Goal: Book appointment/travel/reservation

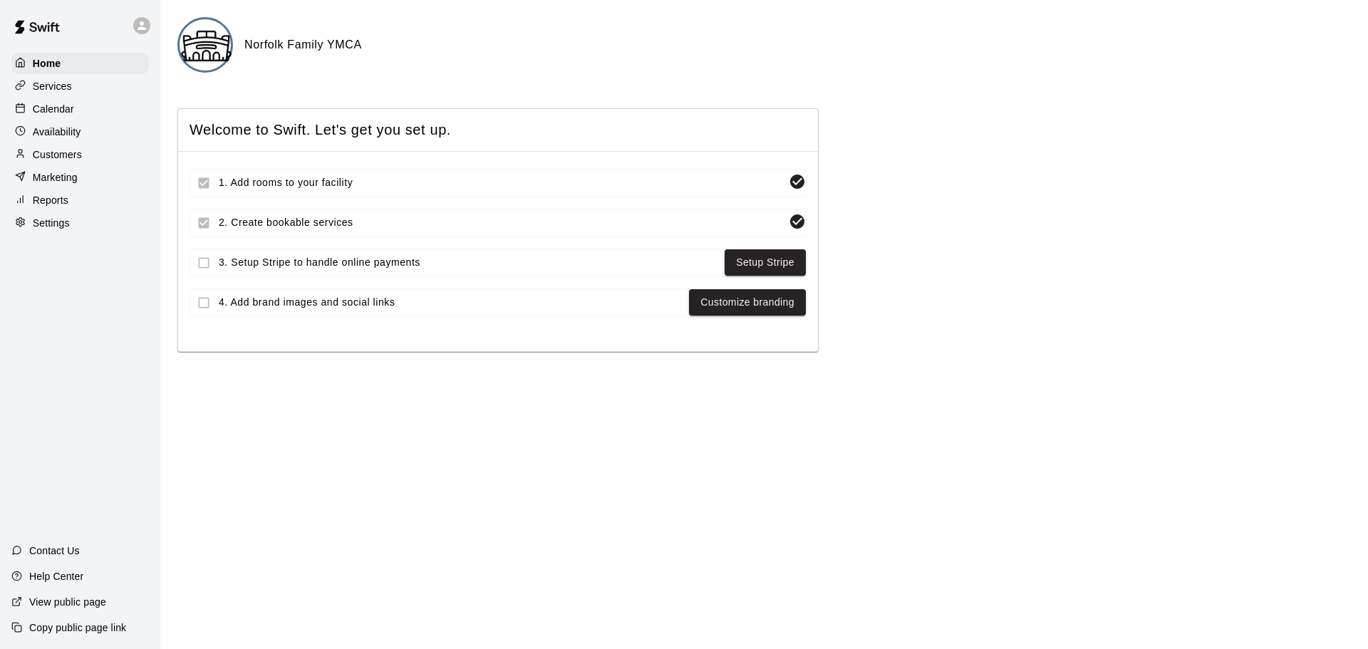
click at [68, 113] on p "Calendar" at bounding box center [53, 109] width 41 height 14
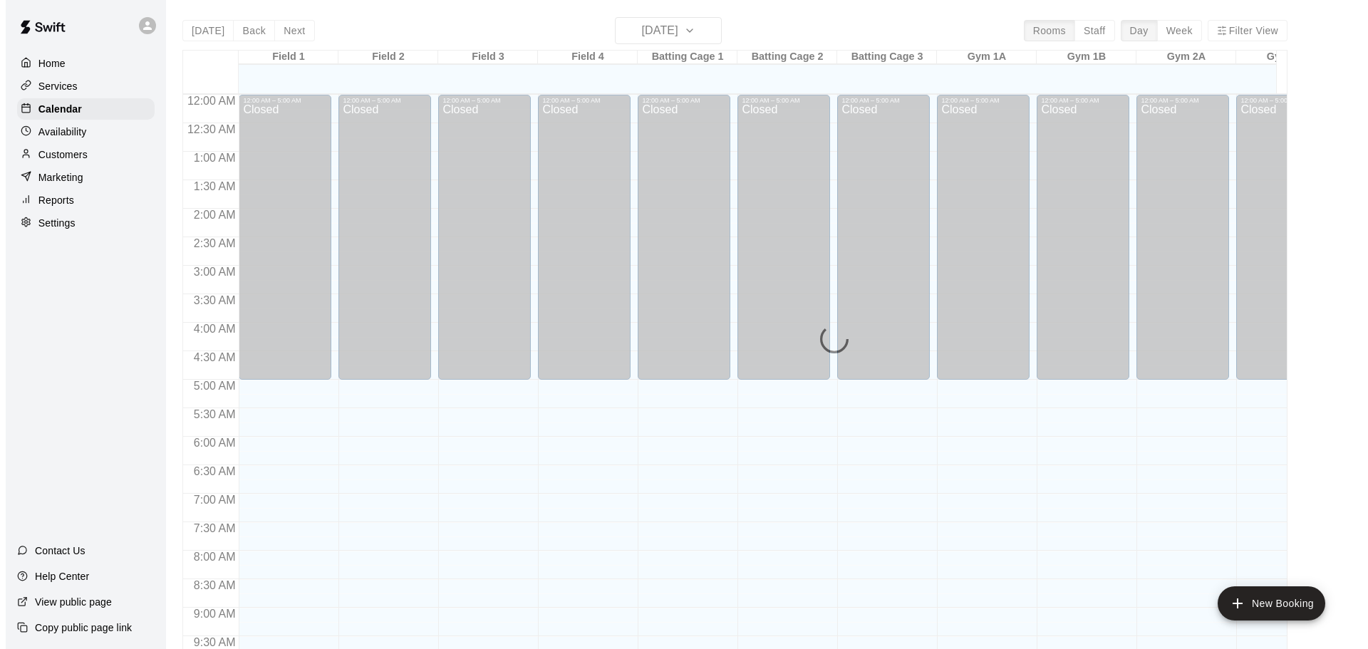
scroll to position [572, 0]
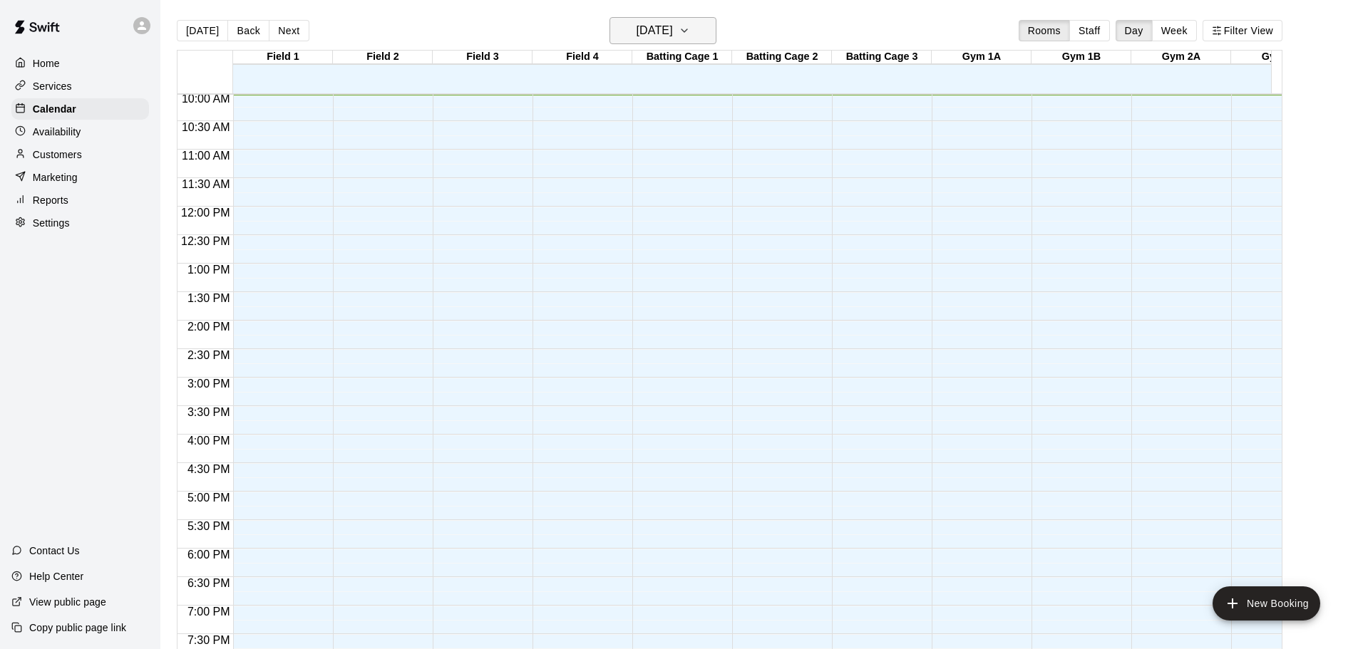
click at [690, 27] on icon "button" at bounding box center [683, 30] width 11 height 17
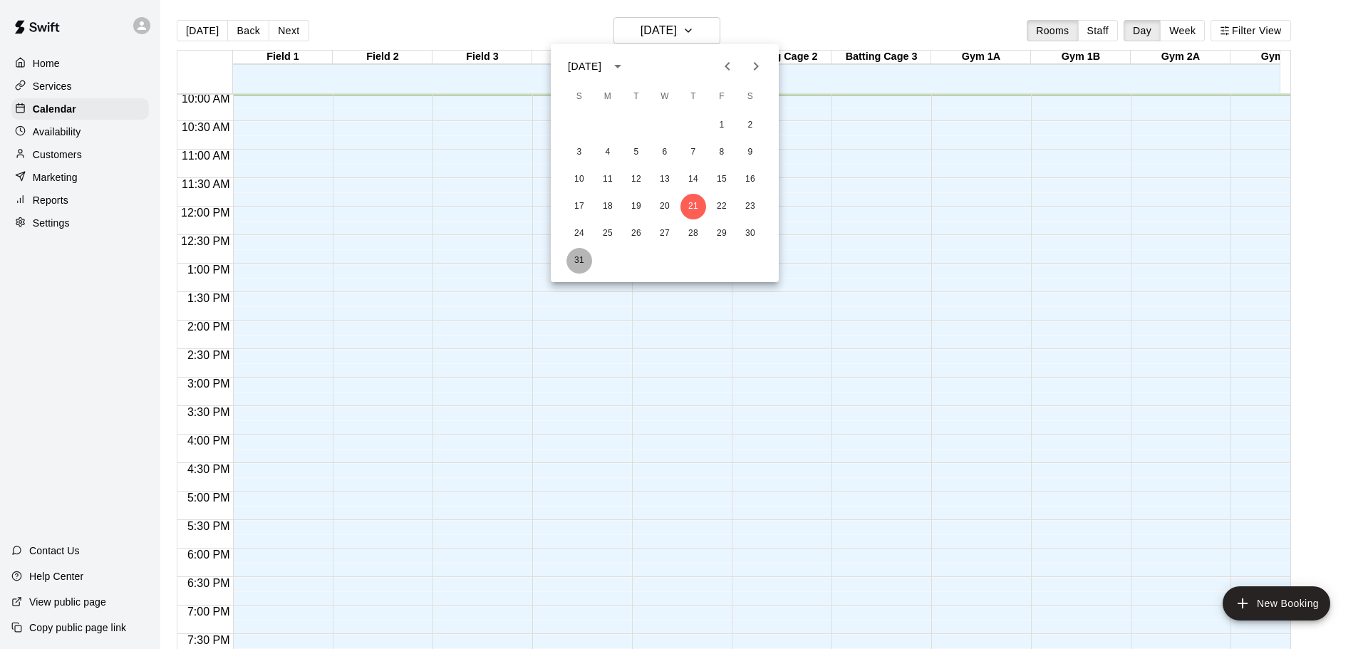
click at [577, 263] on button "31" at bounding box center [580, 261] width 26 height 26
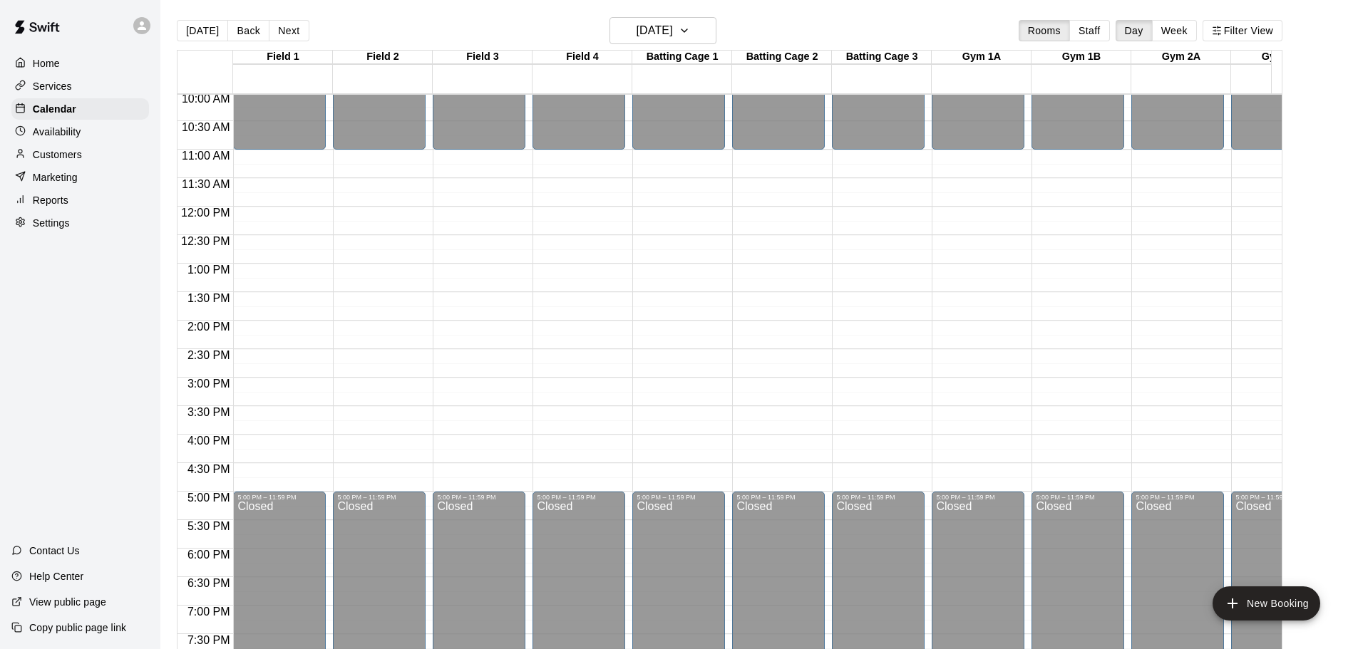
click at [394, 273] on div "12:00 AM – 11:00 AM Closed 5:00 PM – 11:59 PM Closed" at bounding box center [379, 206] width 93 height 1368
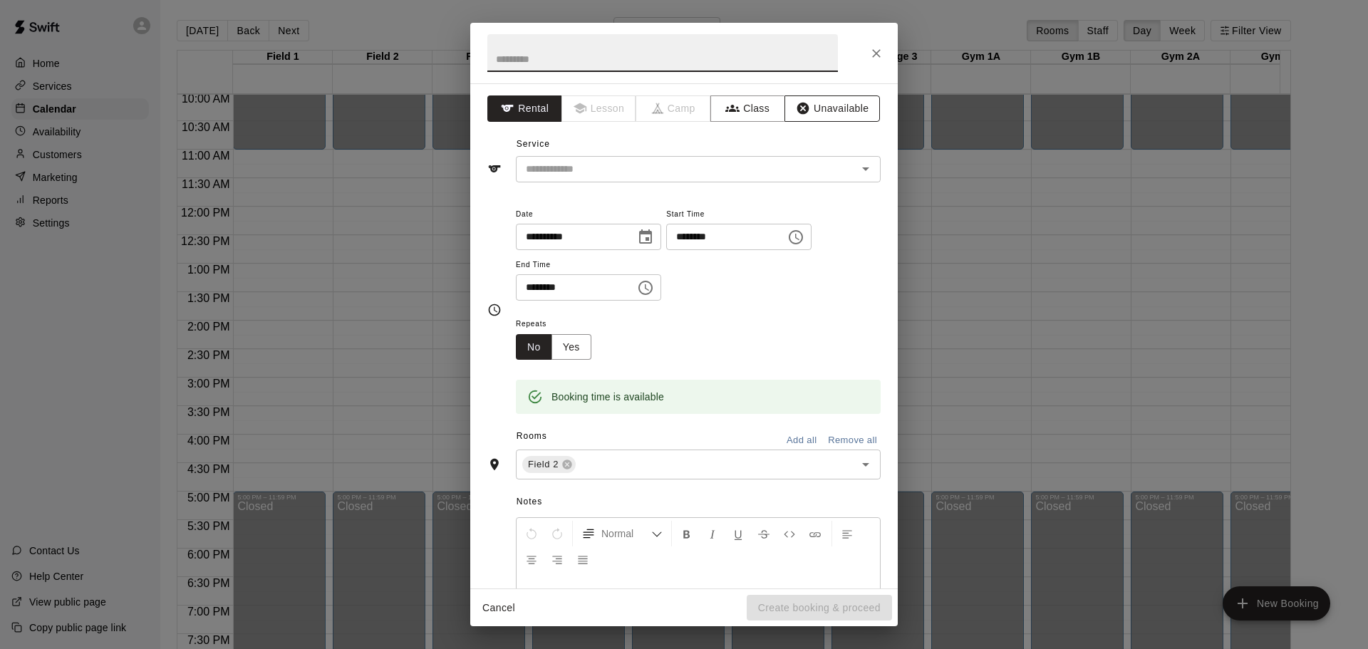
click at [799, 106] on icon "button" at bounding box center [803, 108] width 14 height 14
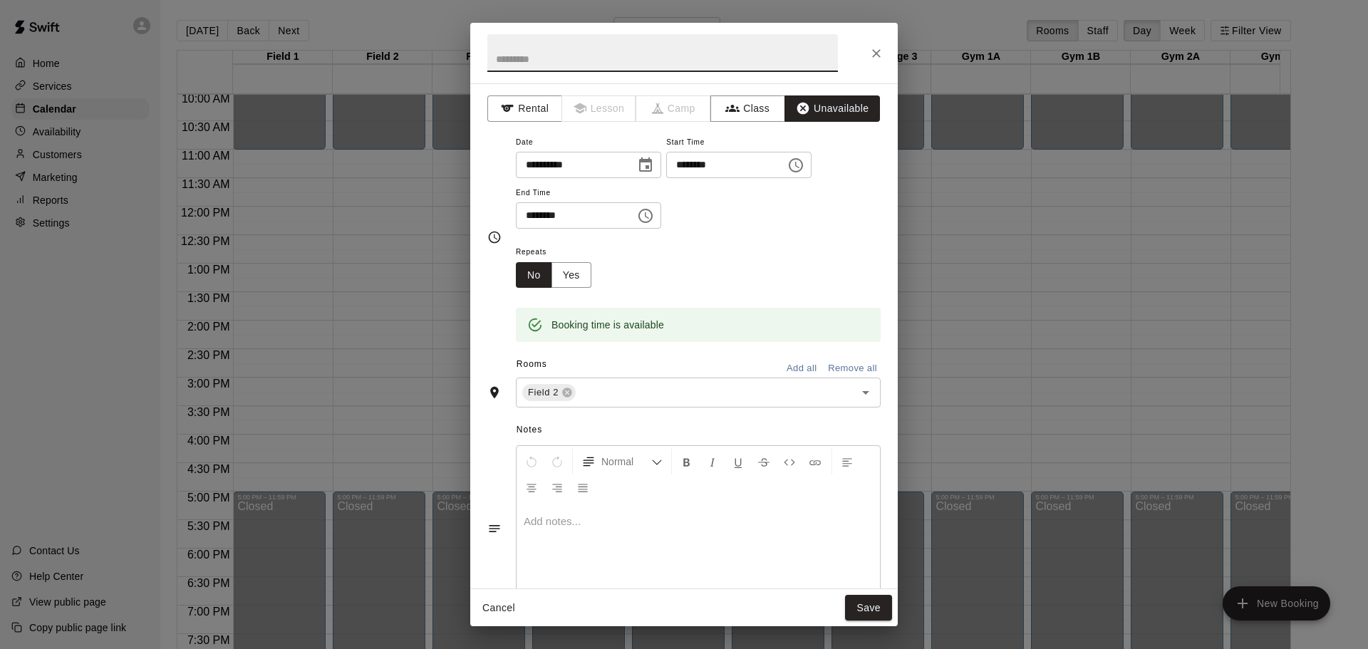
click at [629, 53] on input "text" at bounding box center [662, 53] width 351 height 38
type input "**********"
click at [654, 215] on icon "Choose time, selected time is 1:30 PM" at bounding box center [645, 215] width 17 height 17
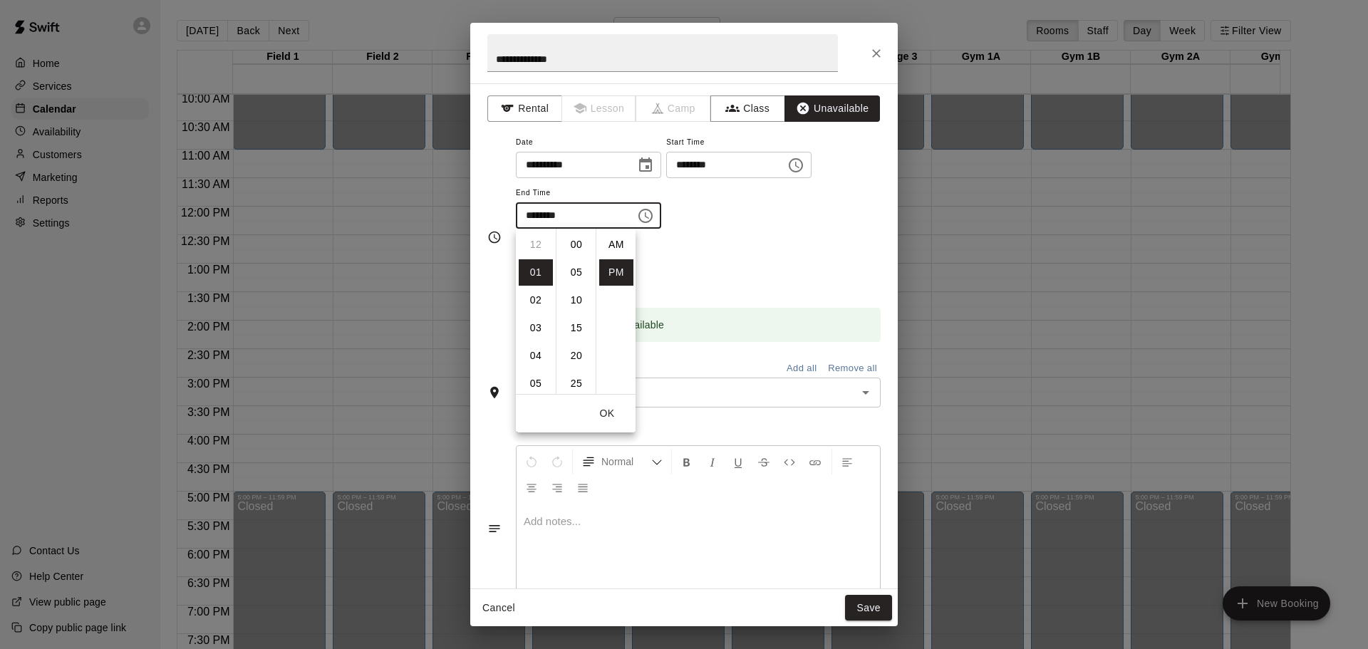
scroll to position [26, 0]
click at [537, 274] on li "02" at bounding box center [536, 272] width 34 height 26
click at [577, 249] on li "00" at bounding box center [576, 245] width 34 height 26
type input "********"
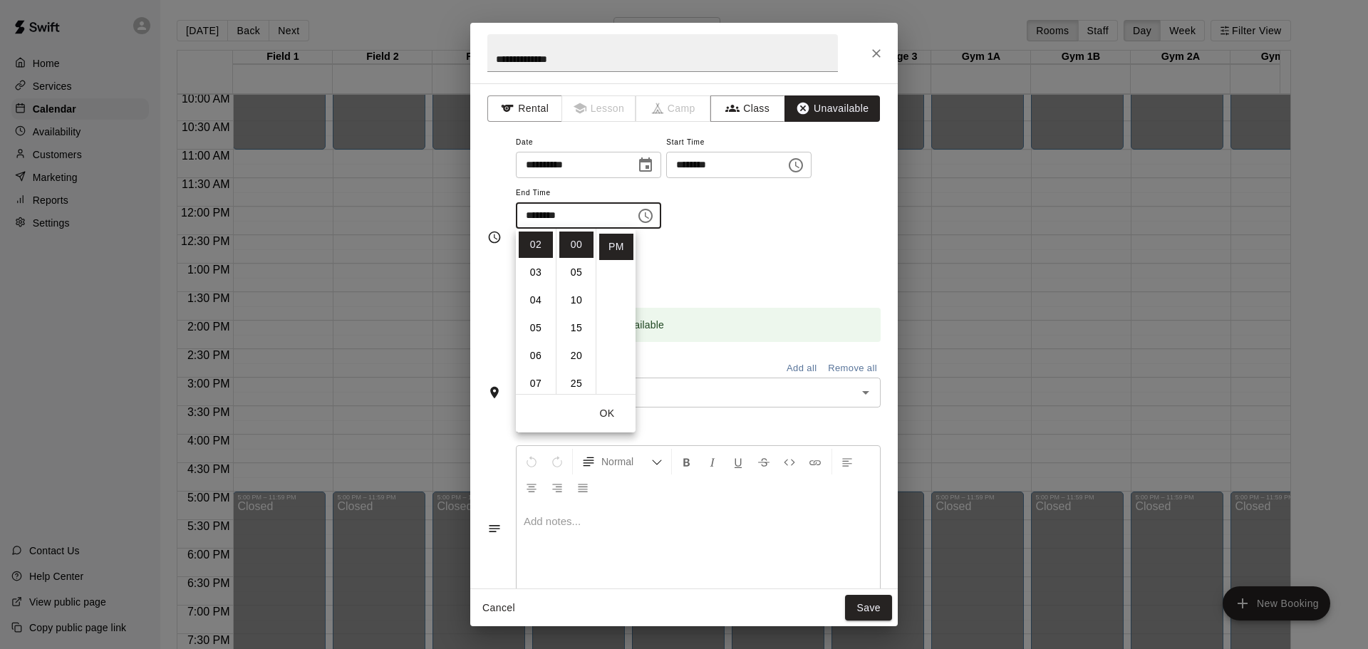
click at [758, 289] on div "Booking time is available" at bounding box center [698, 315] width 365 height 54
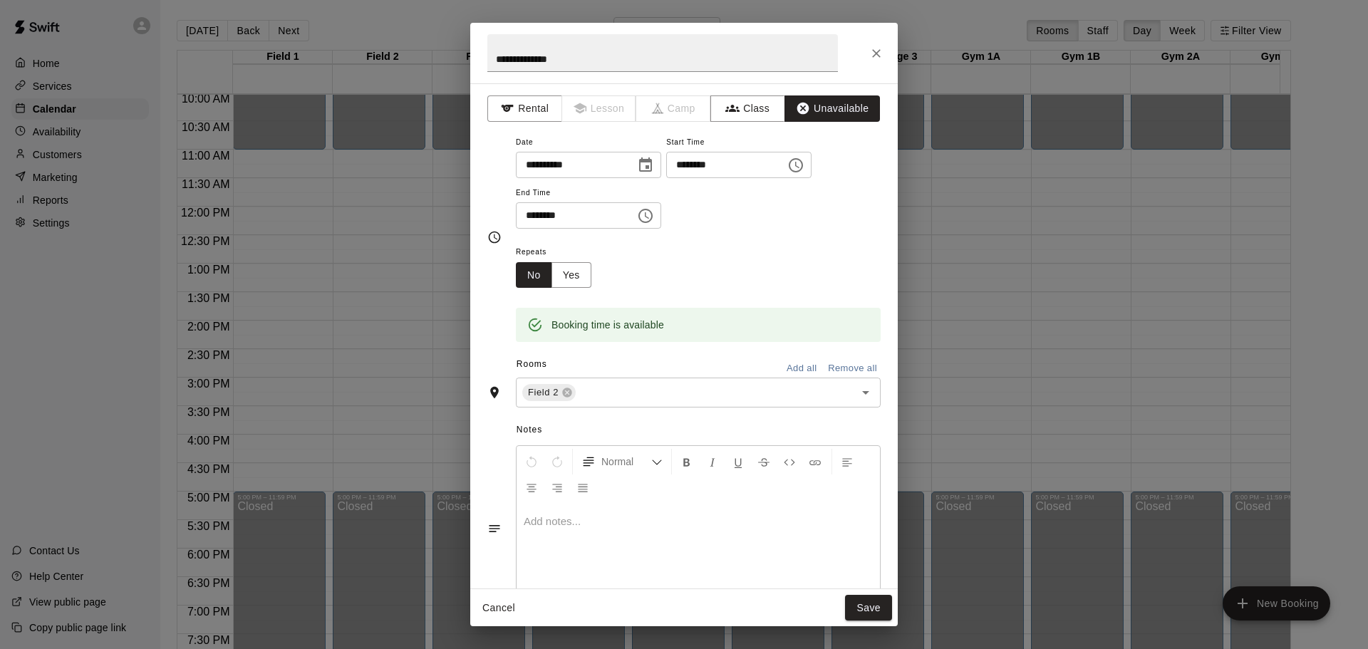
click at [670, 520] on p at bounding box center [698, 522] width 349 height 14
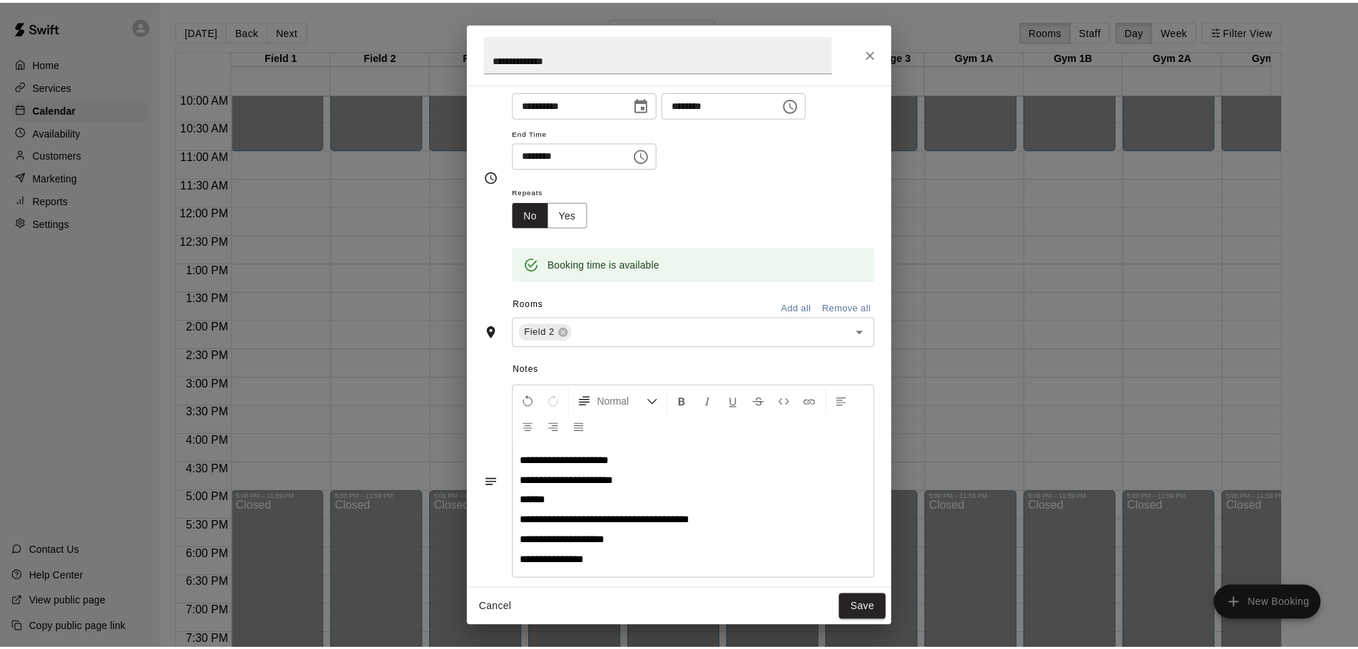
scroll to position [78, 0]
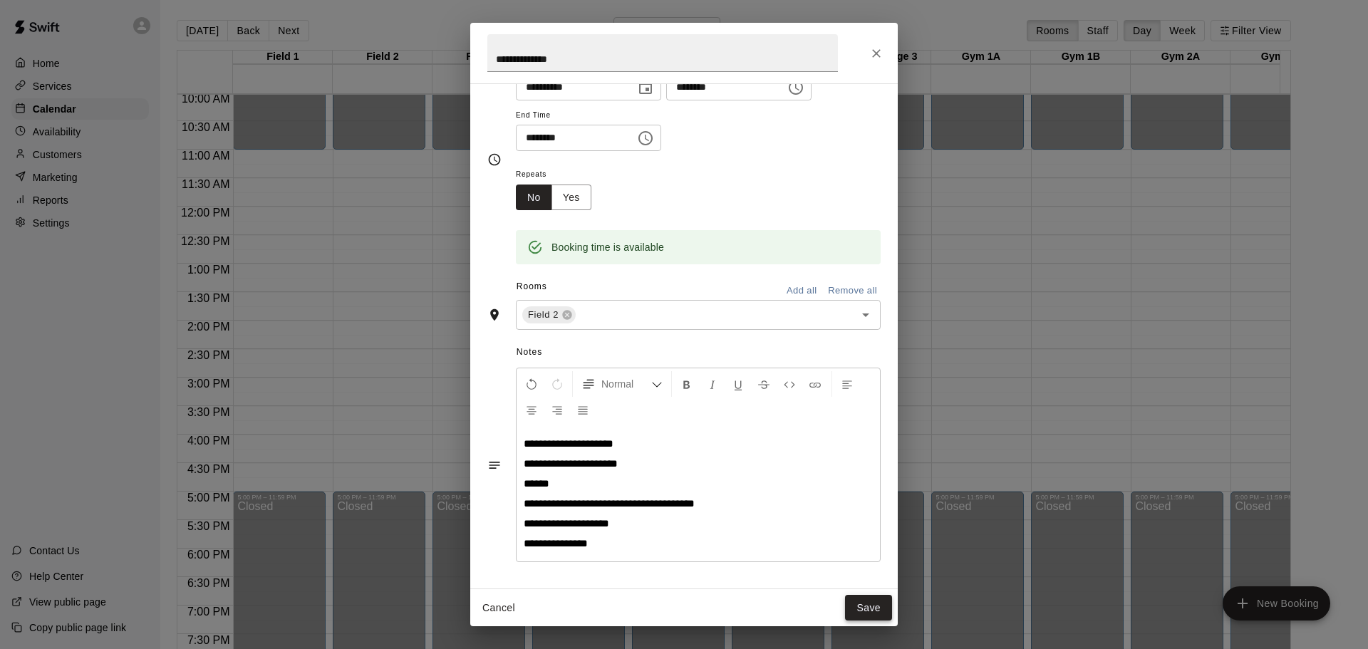
click at [872, 611] on button "Save" at bounding box center [868, 608] width 47 height 26
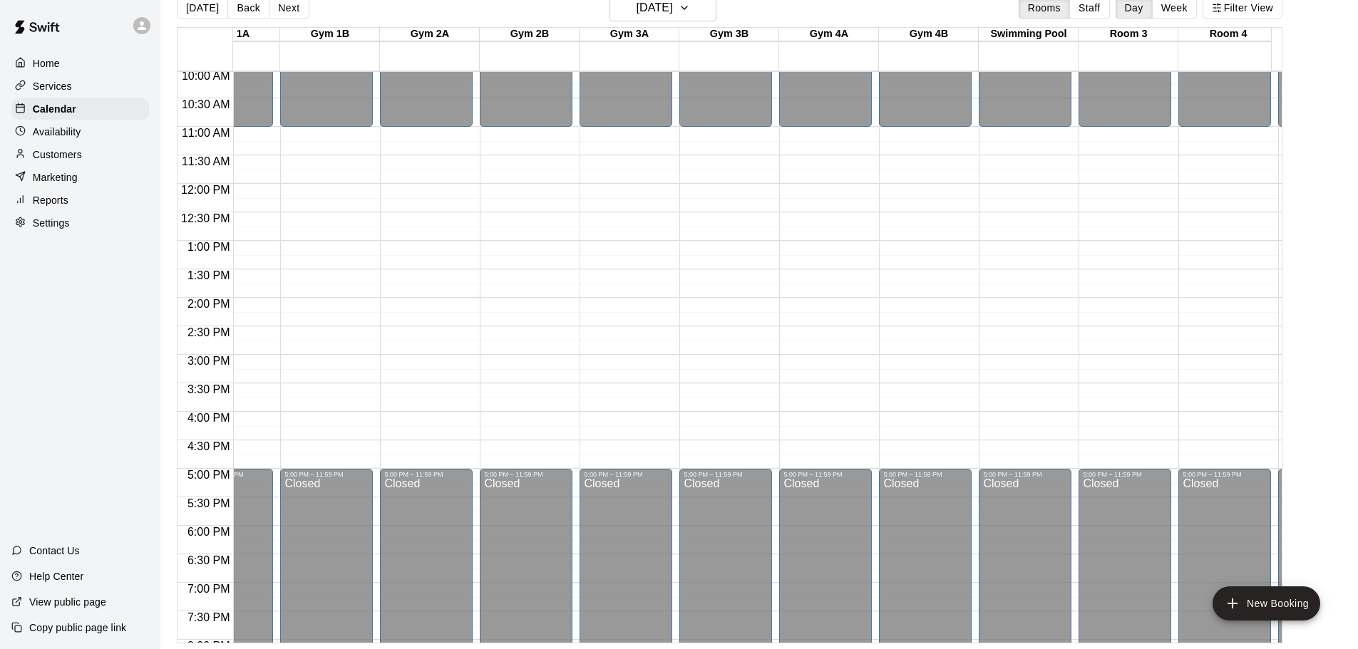
scroll to position [0, 0]
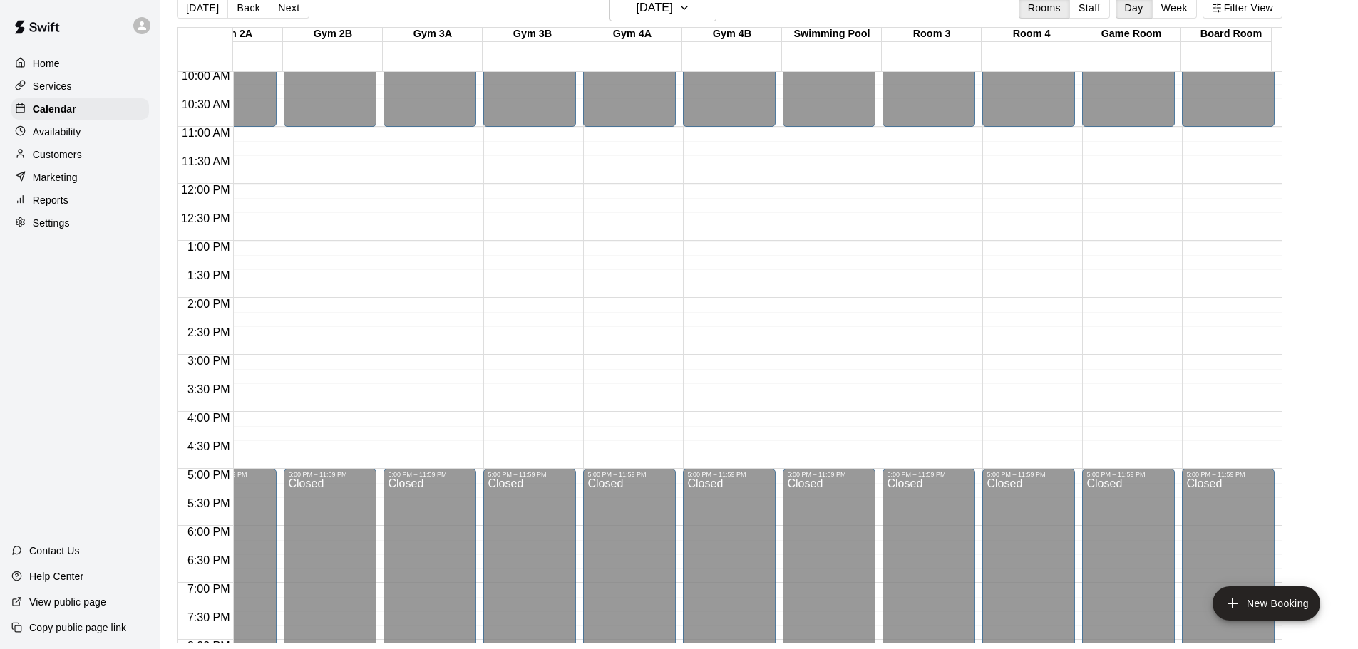
click at [909, 221] on div "12:00 AM – 11:00 AM Closed 5:00 PM – 11:59 PM Closed" at bounding box center [928, 184] width 93 height 1368
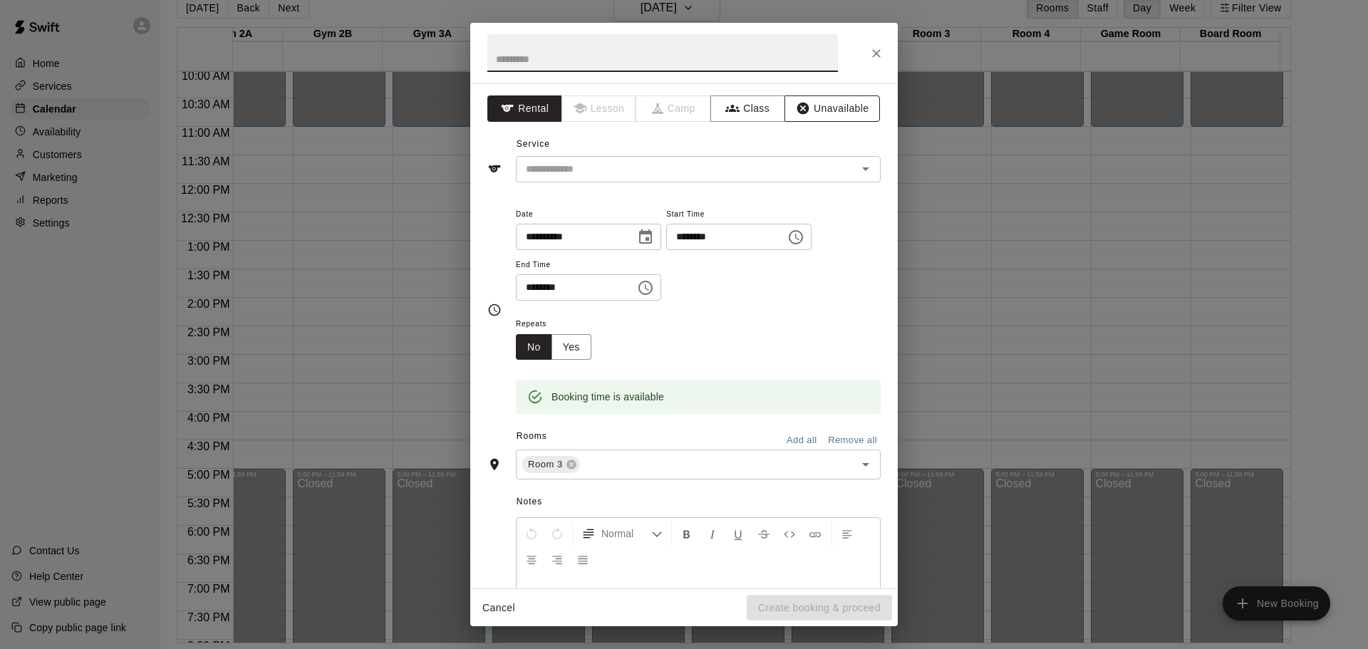
click at [832, 109] on button "Unavailable" at bounding box center [833, 109] width 96 height 26
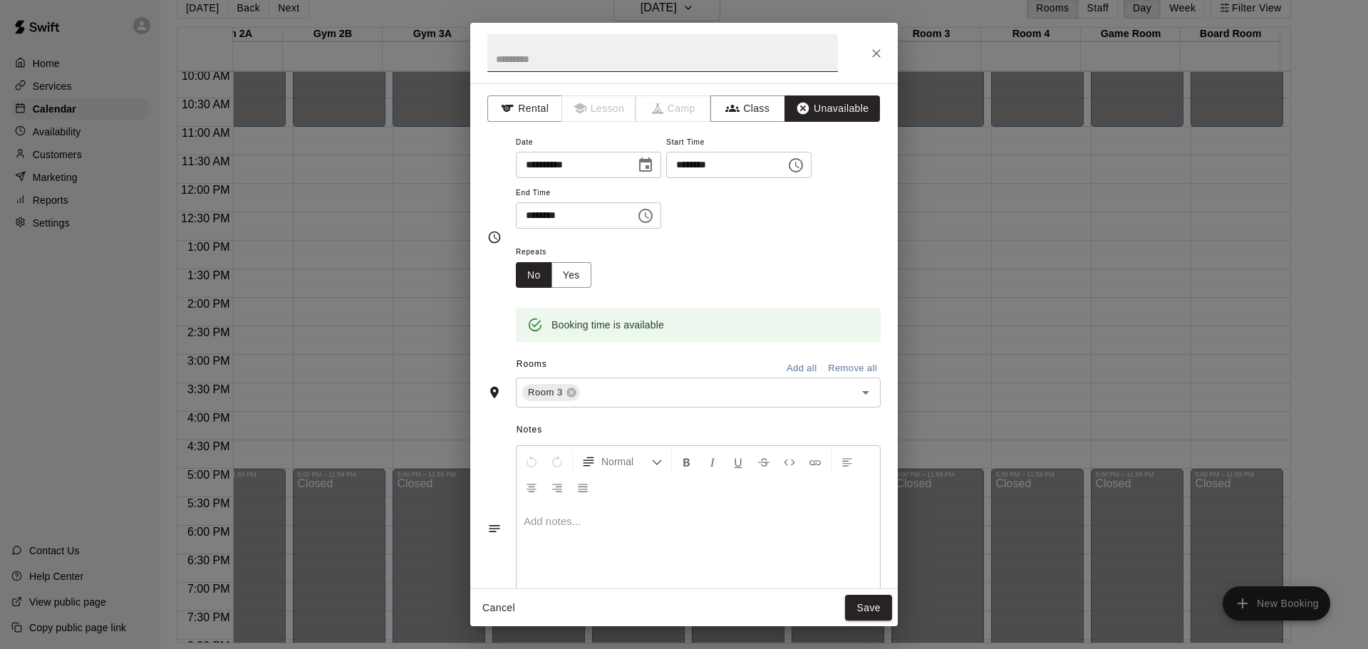
click at [718, 53] on input "text" at bounding box center [662, 53] width 351 height 38
type input "**********"
click at [654, 210] on icon "Choose time, selected time is 1:00 PM" at bounding box center [645, 215] width 17 height 17
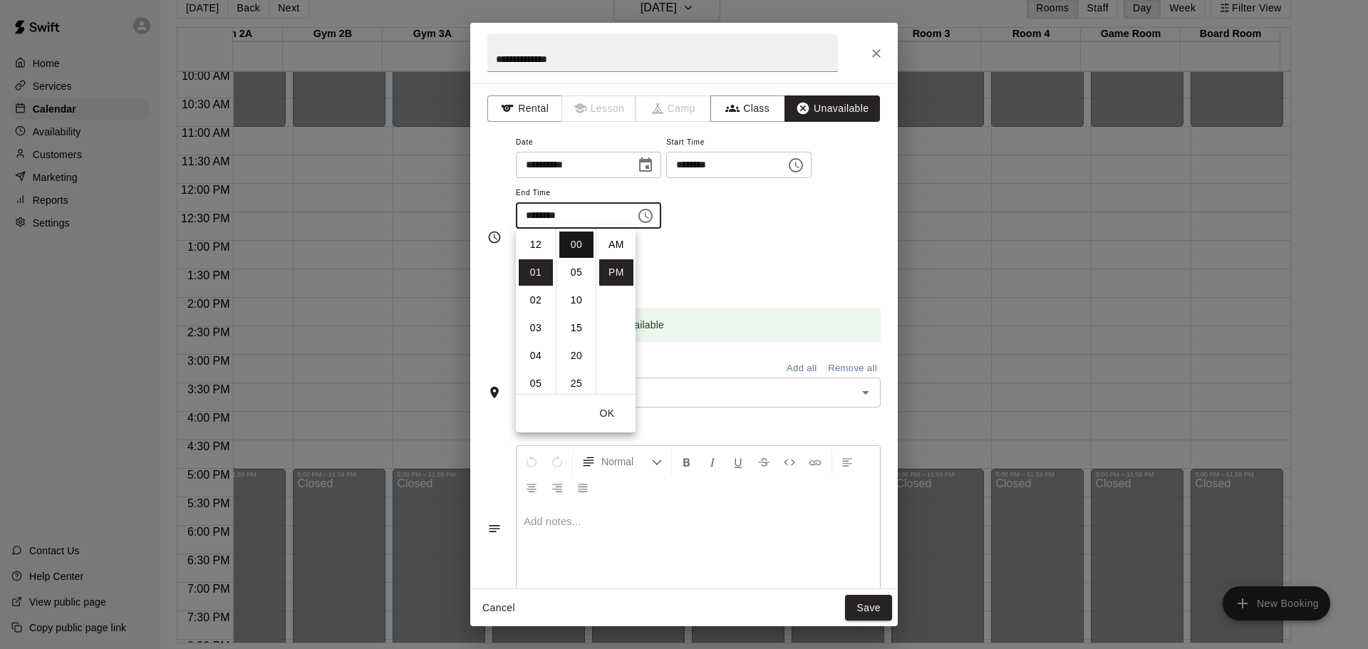
scroll to position [26, 0]
click at [536, 290] on li "03" at bounding box center [536, 300] width 34 height 26
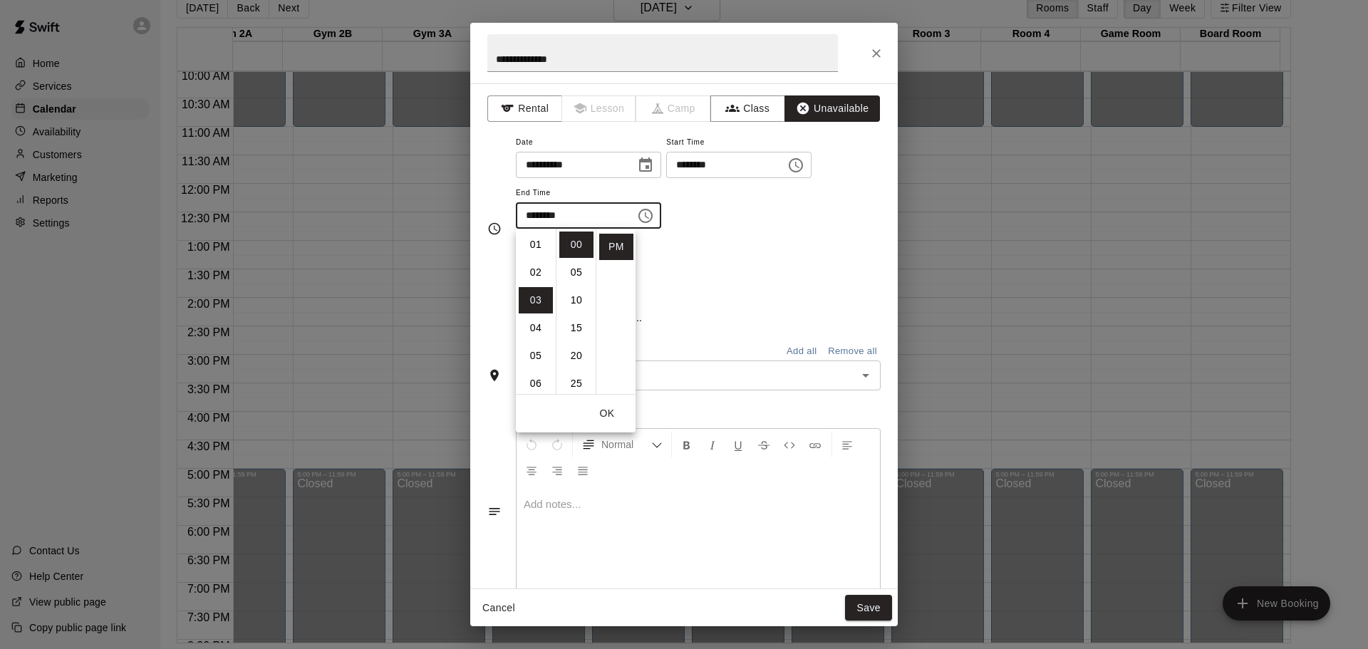
scroll to position [83, 0]
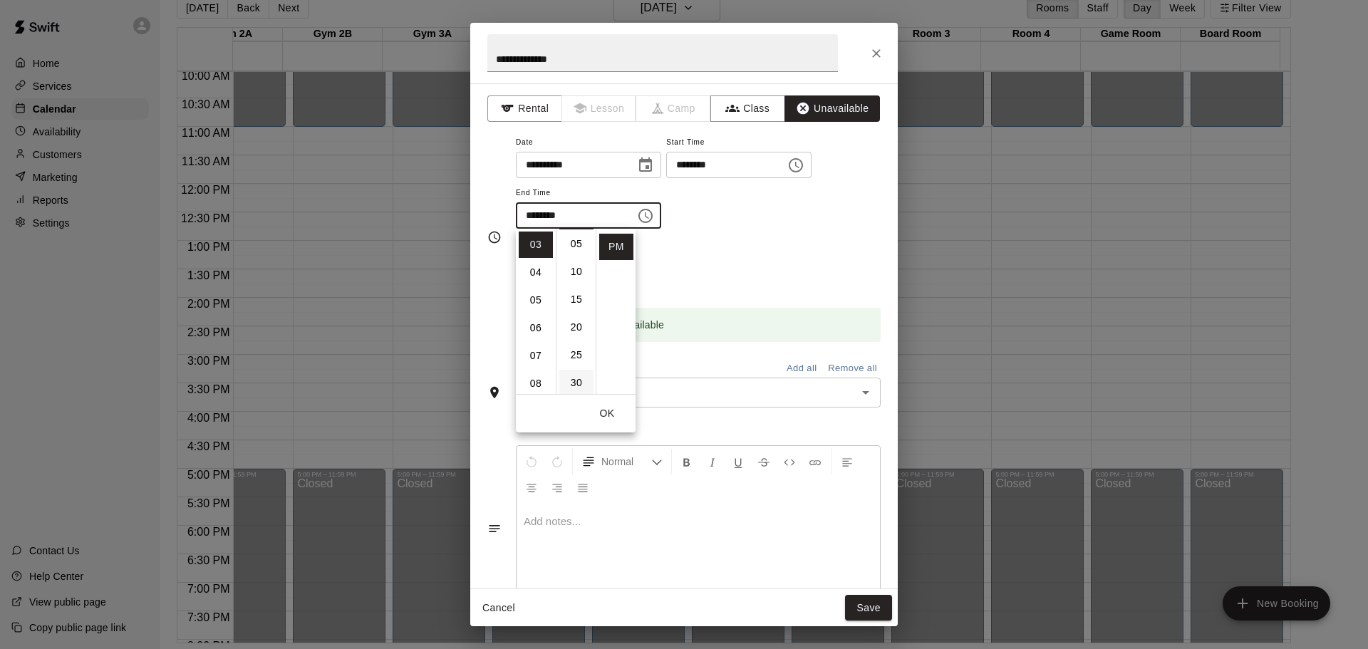
click at [575, 374] on li "30" at bounding box center [576, 383] width 34 height 26
type input "********"
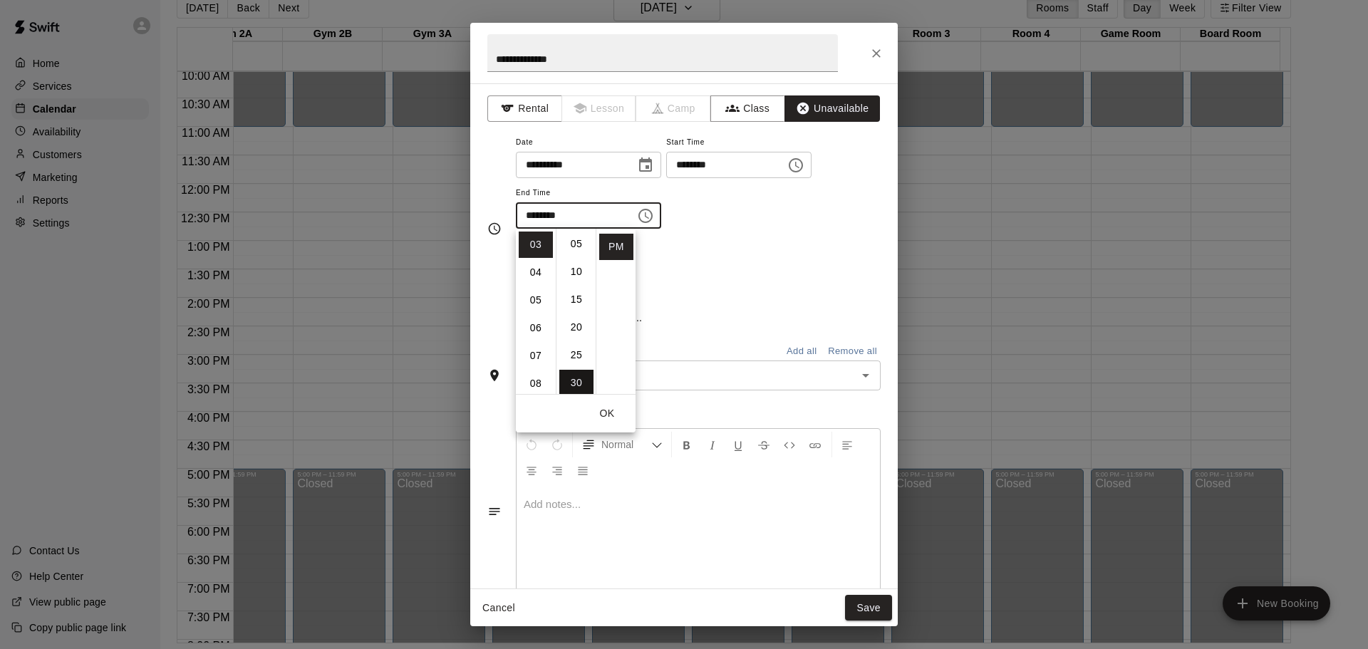
scroll to position [167, 0]
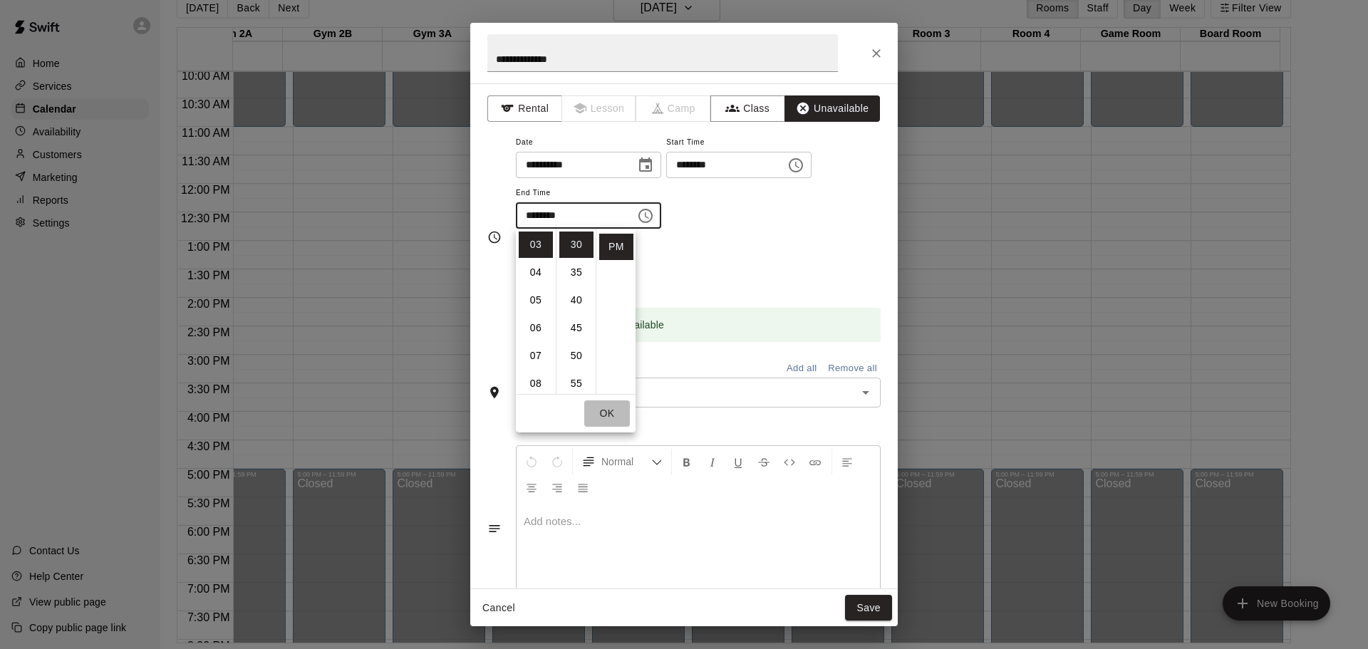
click at [607, 416] on button "OK" at bounding box center [607, 414] width 46 height 26
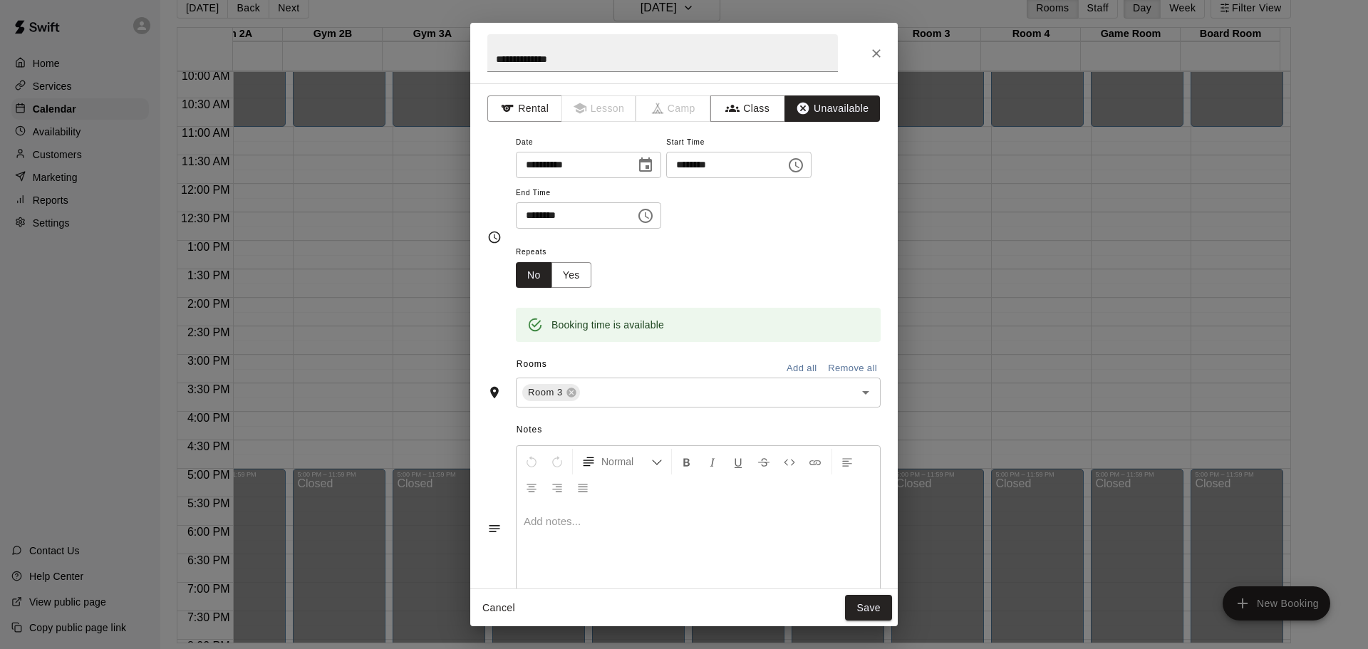
click at [659, 507] on div at bounding box center [698, 557] width 363 height 107
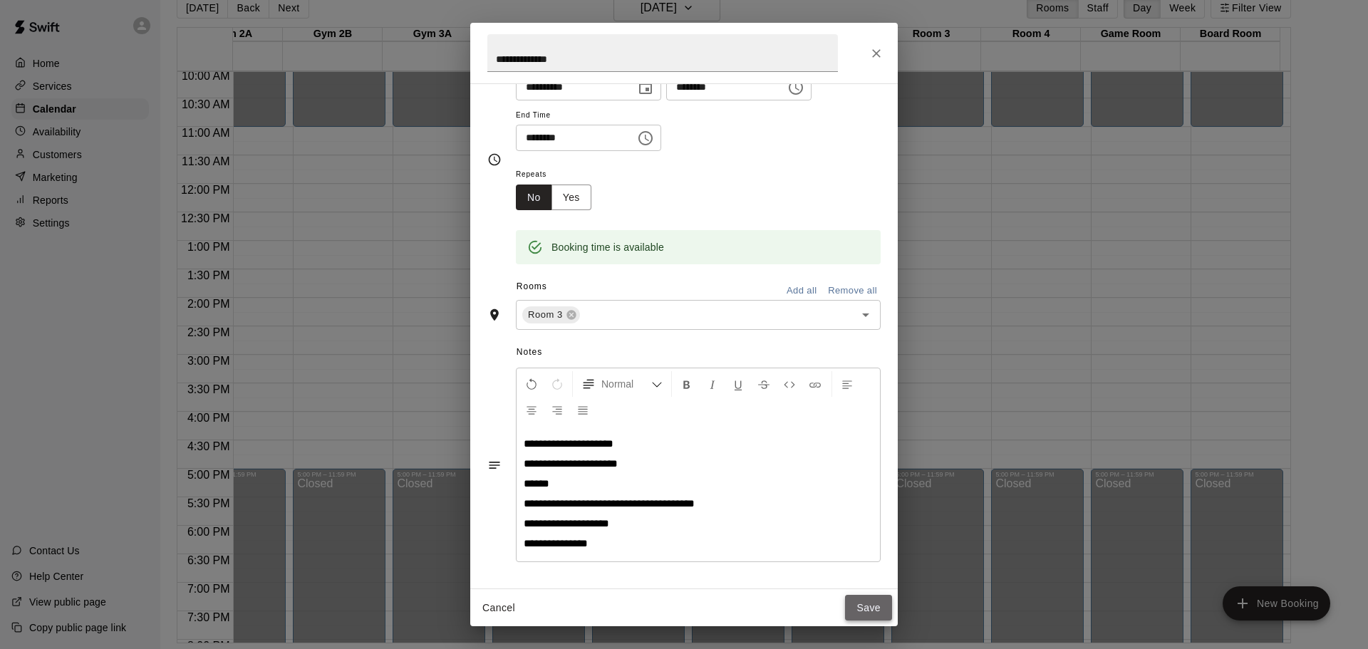
click at [859, 609] on button "Save" at bounding box center [868, 608] width 47 height 26
